Goal: Information Seeking & Learning: Learn about a topic

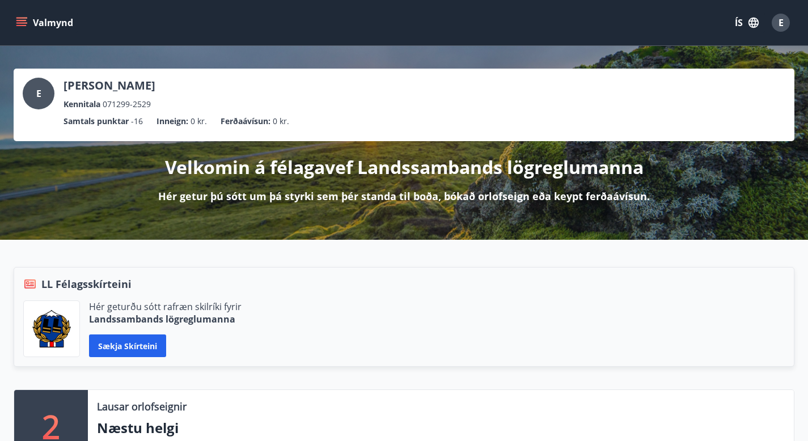
click at [27, 19] on icon "menu" at bounding box center [21, 22] width 11 height 11
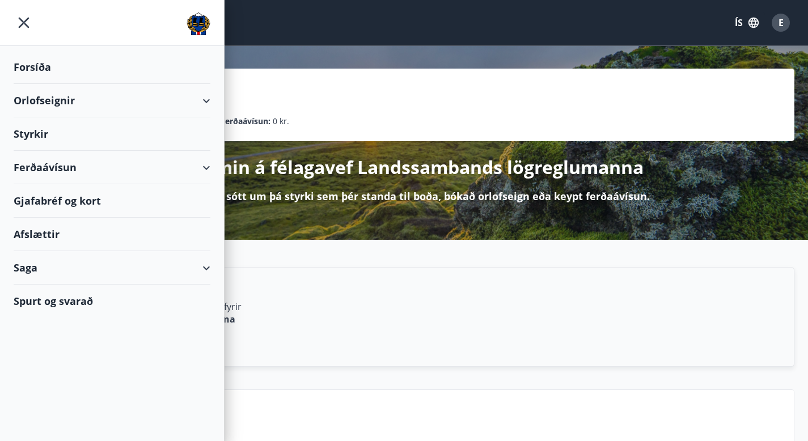
click at [48, 233] on div "Afslættir" at bounding box center [112, 234] width 197 height 33
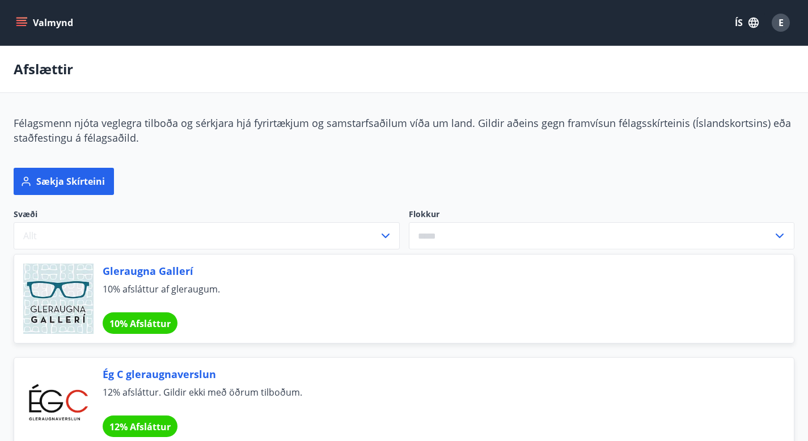
scroll to position [35, 0]
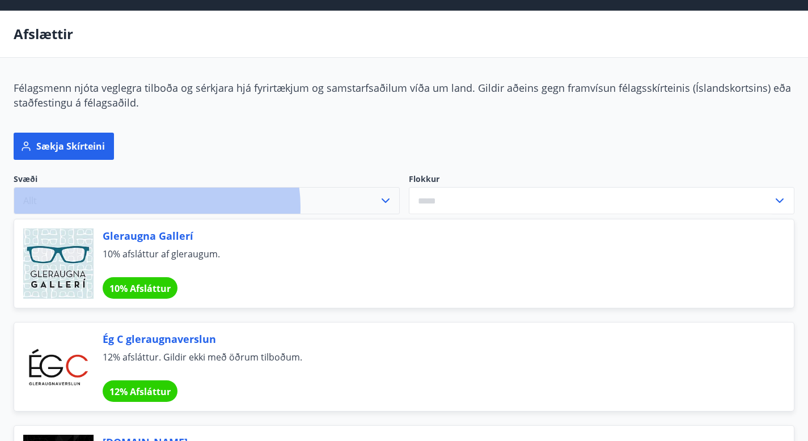
click at [156, 187] on button "Allt" at bounding box center [207, 200] width 386 height 27
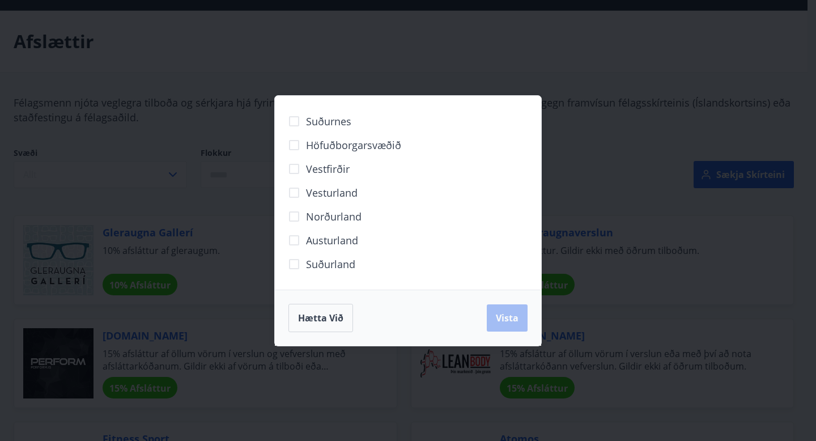
click at [239, 167] on div "Suðurnes Höfuðborgarsvæðið [GEOGRAPHIC_DATA] [GEOGRAPHIC_DATA] Norðurland [GEOG…" at bounding box center [408, 220] width 816 height 441
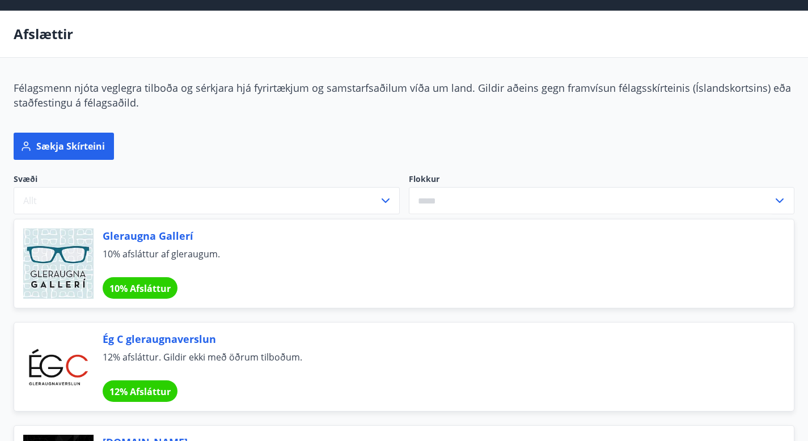
click at [409, 187] on input "text" at bounding box center [591, 201] width 364 height 28
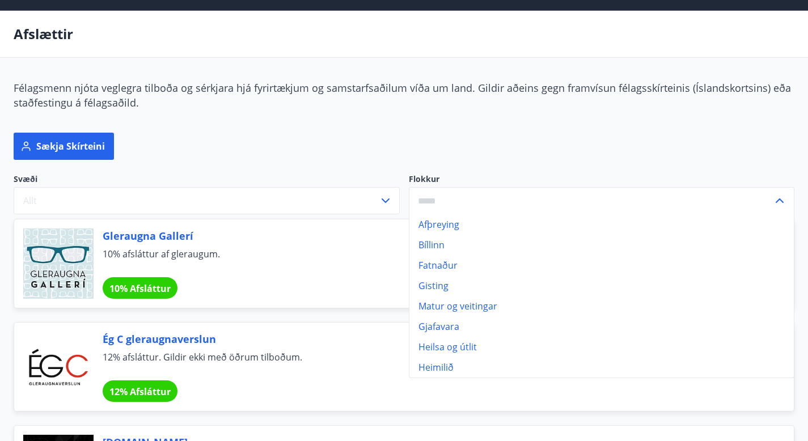
click at [409, 235] on li "Bíllinn" at bounding box center [601, 245] width 385 height 20
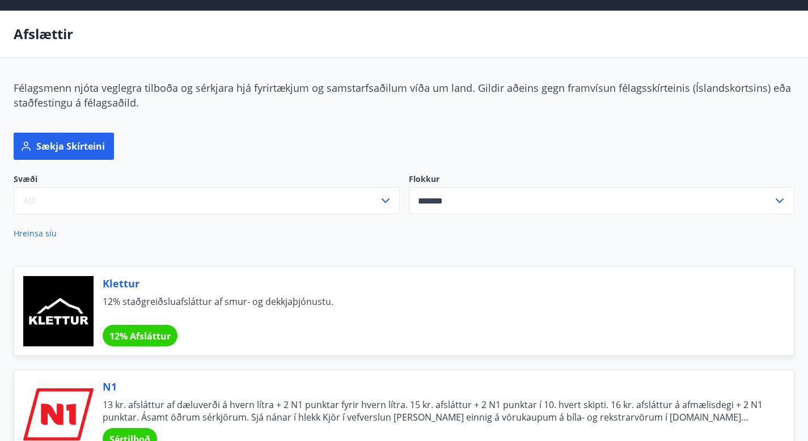
type input "*******"
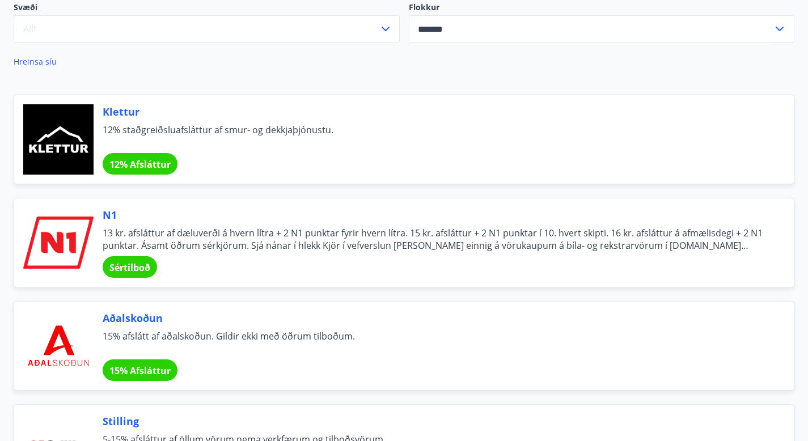
scroll to position [206, 0]
